Goal: Transaction & Acquisition: Download file/media

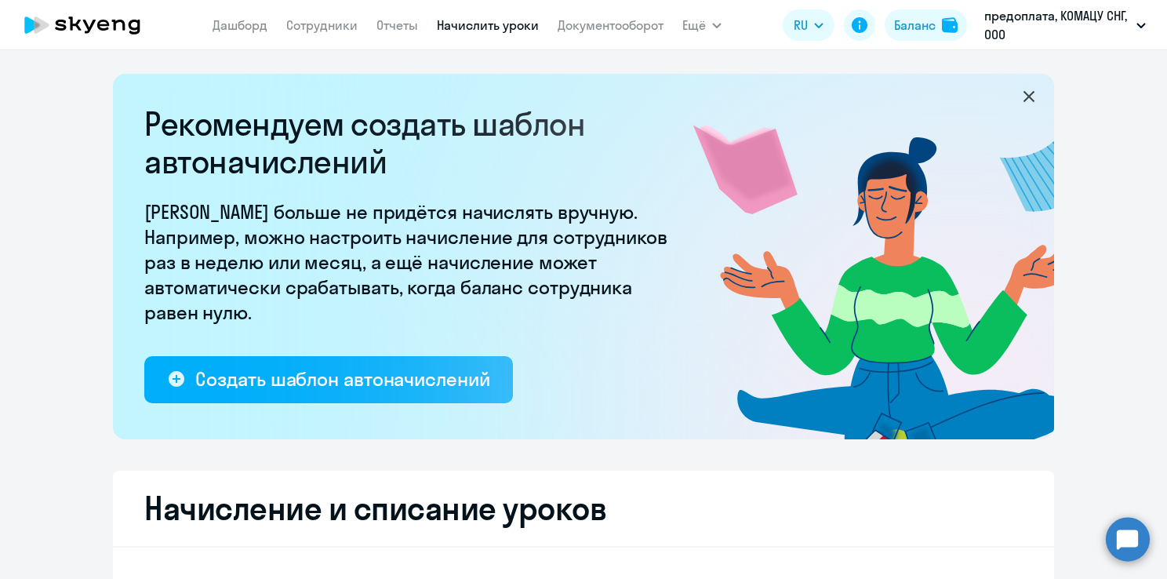
select select "10"
click at [335, 21] on link "Сотрудники" at bounding box center [321, 25] width 71 height 16
select select "30"
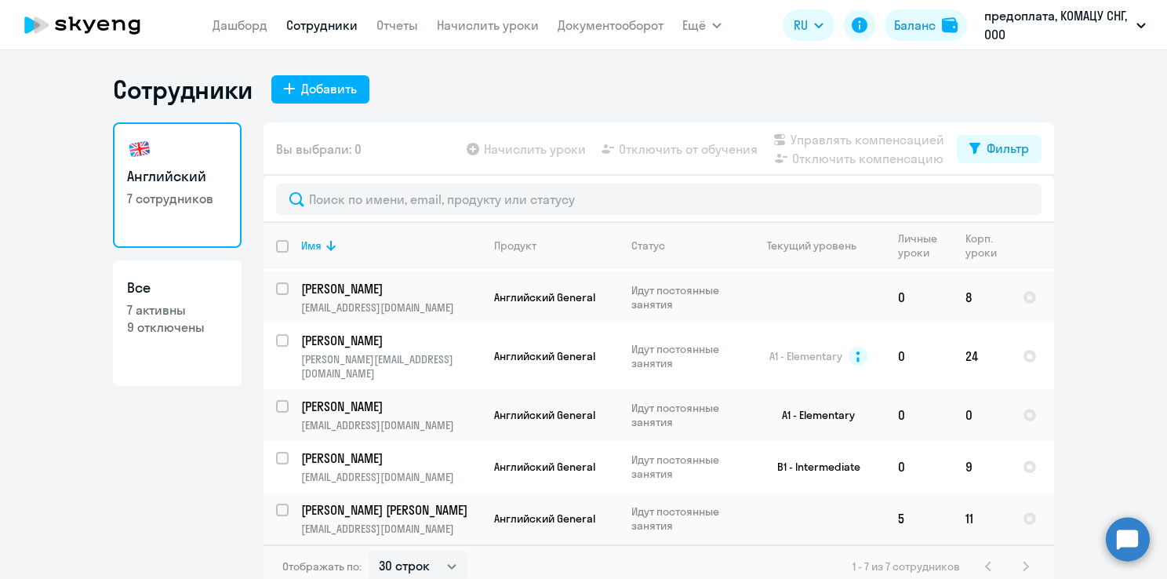
scroll to position [88, 0]
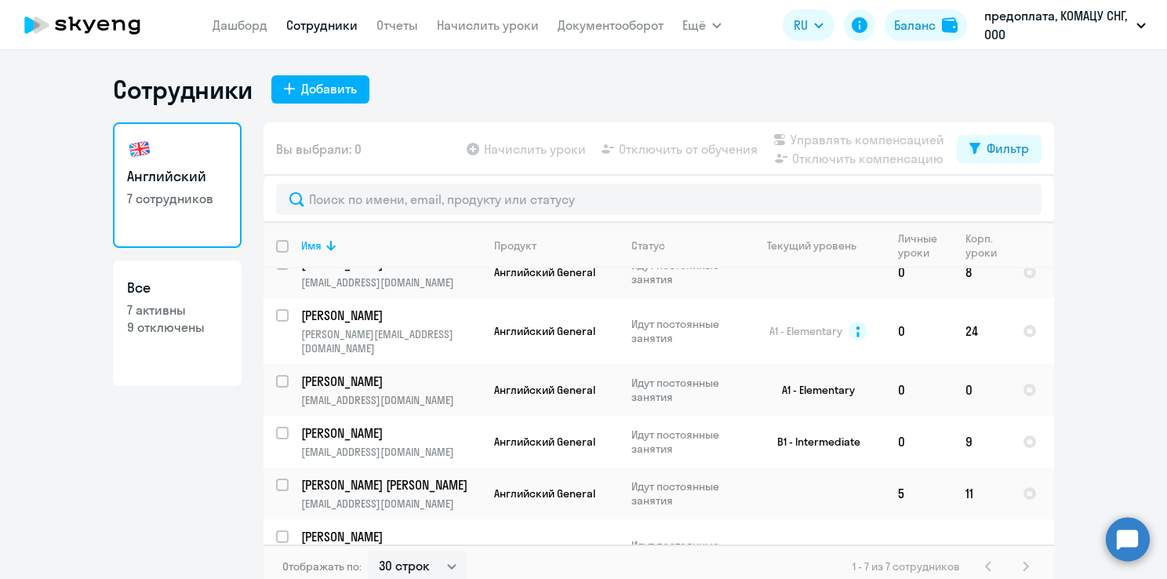
click at [398, 13] on nav "[PERSON_NAME] Отчеты Начислить уроки Документооборот" at bounding box center [437, 24] width 451 height 31
click at [395, 27] on link "Отчеты" at bounding box center [397, 25] width 42 height 16
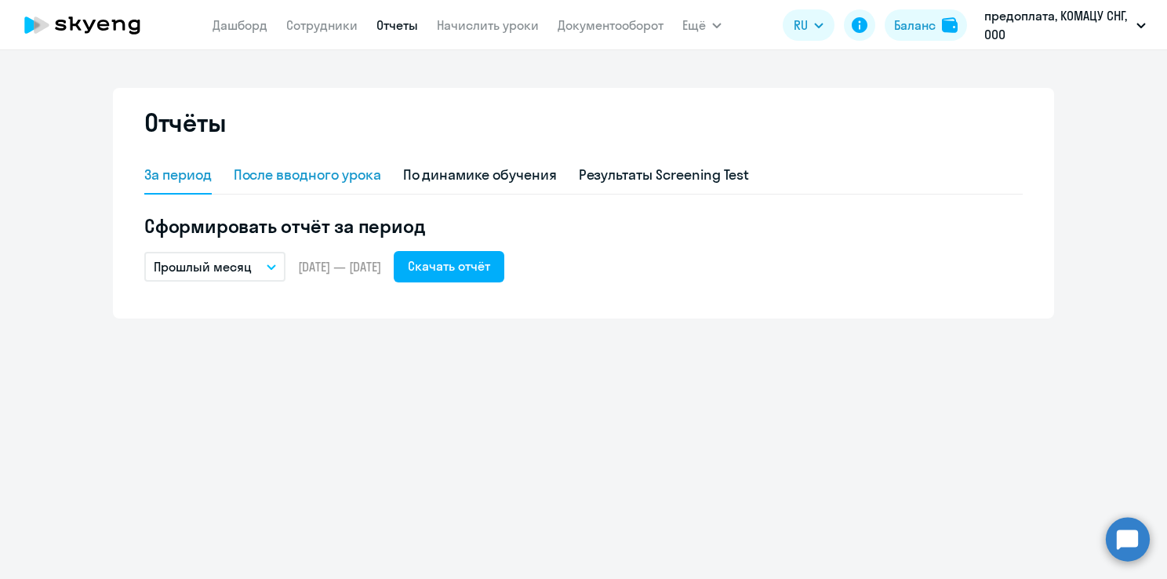
click at [332, 177] on div "После вводного урока" at bounding box center [307, 175] width 147 height 20
select select "10"
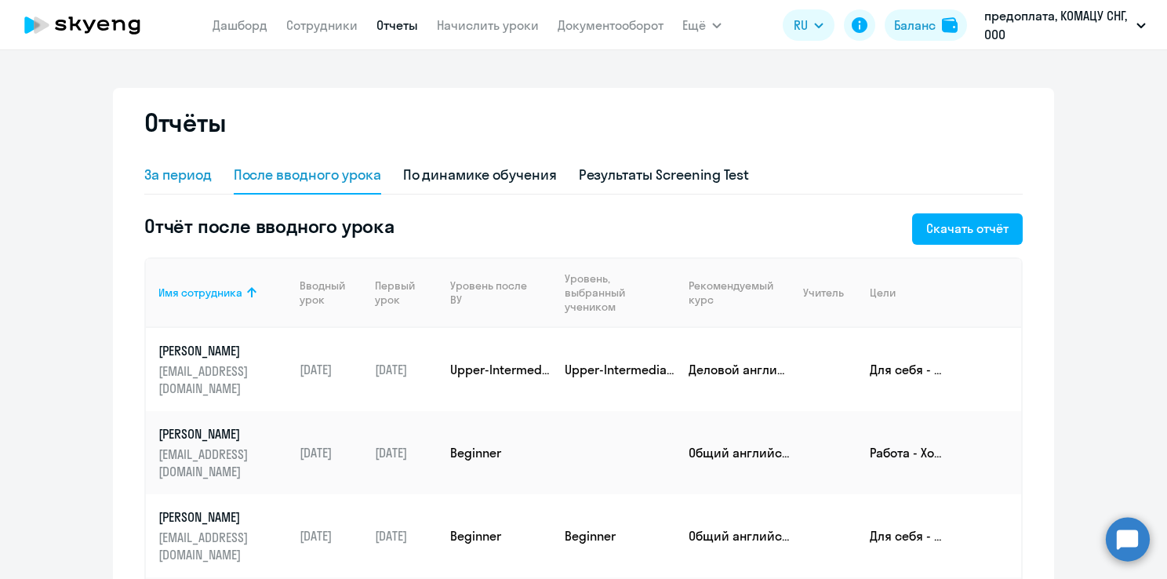
click at [182, 171] on div "За период" at bounding box center [177, 175] width 67 height 20
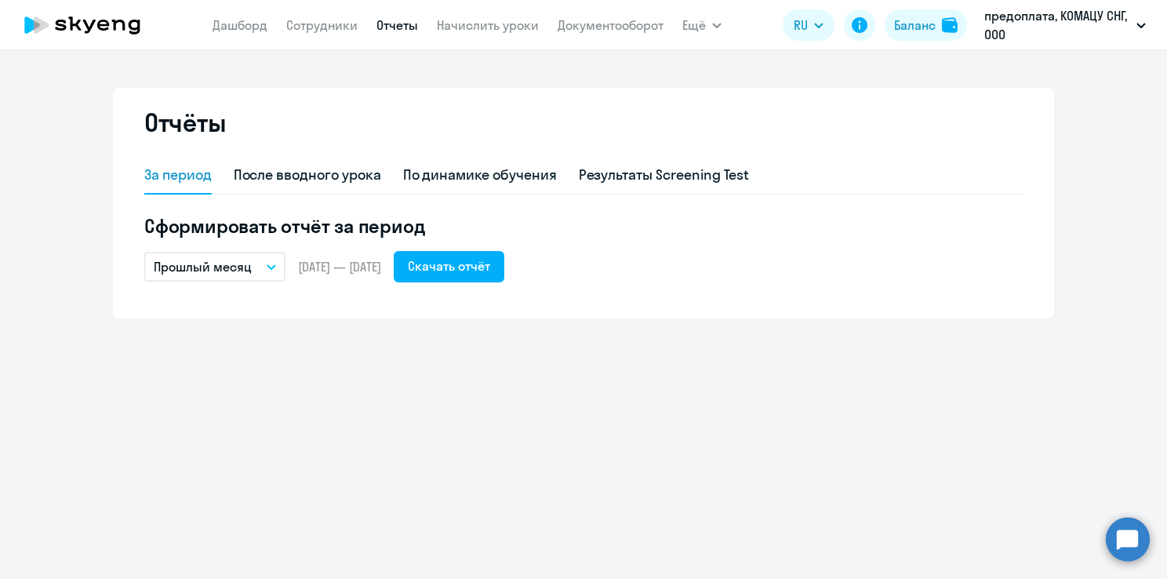
click at [524, 284] on div "За период После вводного урока По динамике обучения Результаты Screening Test С…" at bounding box center [583, 228] width 878 height 143
click at [490, 274] on div "Скачать отчёт" at bounding box center [449, 265] width 82 height 19
